Goal: Task Accomplishment & Management: Use online tool/utility

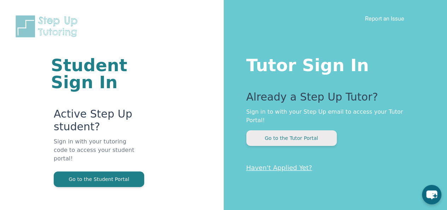
click at [274, 130] on button "Go to the Tutor Portal" at bounding box center [291, 138] width 90 height 16
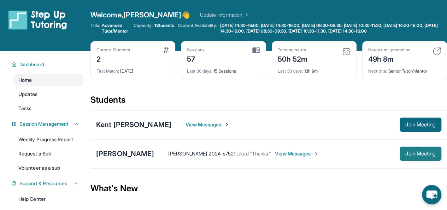
click at [423, 156] on span "Join Meeting" at bounding box center [420, 153] width 30 height 4
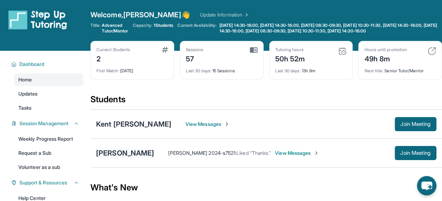
click at [145, 157] on div "[PERSON_NAME]" at bounding box center [125, 153] width 58 height 10
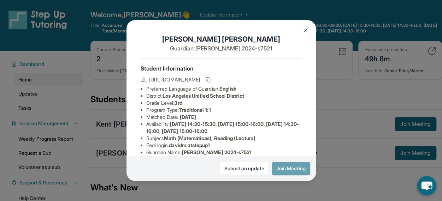
click at [298, 168] on button "Join Meeting" at bounding box center [291, 168] width 39 height 13
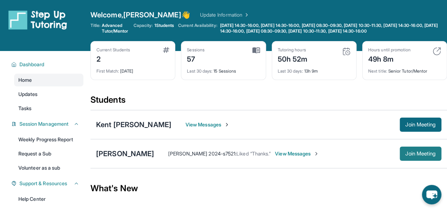
click at [416, 154] on button "Join Meeting" at bounding box center [421, 153] width 42 height 14
